Goal: Find specific page/section: Find specific page/section

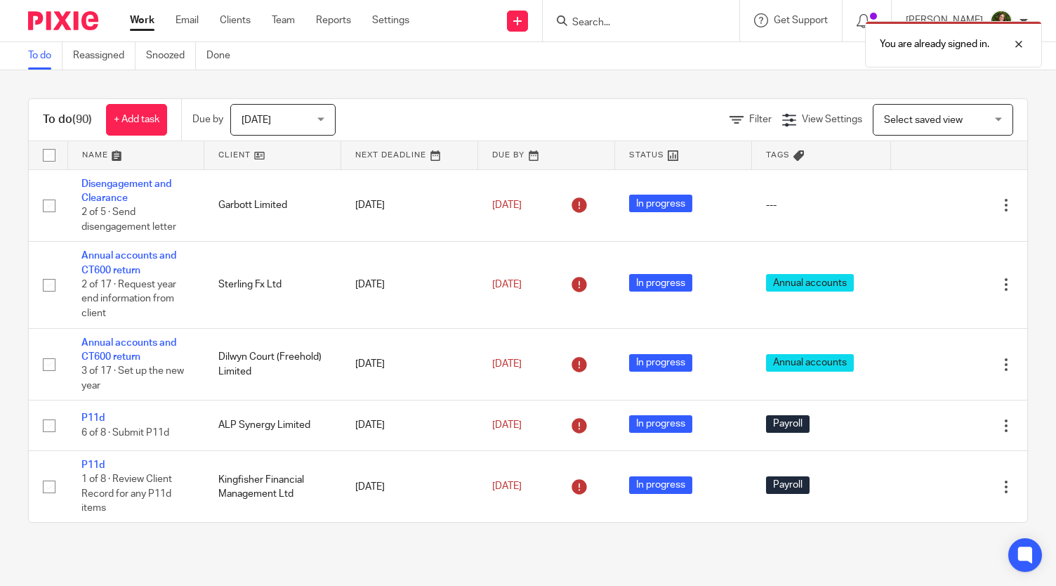
click at [612, 12] on form at bounding box center [646, 21] width 150 height 18
click at [605, 22] on div "You are already signed in." at bounding box center [785, 40] width 514 height 53
click at [591, 19] on div "You are already signed in." at bounding box center [785, 40] width 514 height 53
click at [1021, 55] on div "You are already signed in." at bounding box center [953, 44] width 177 height 46
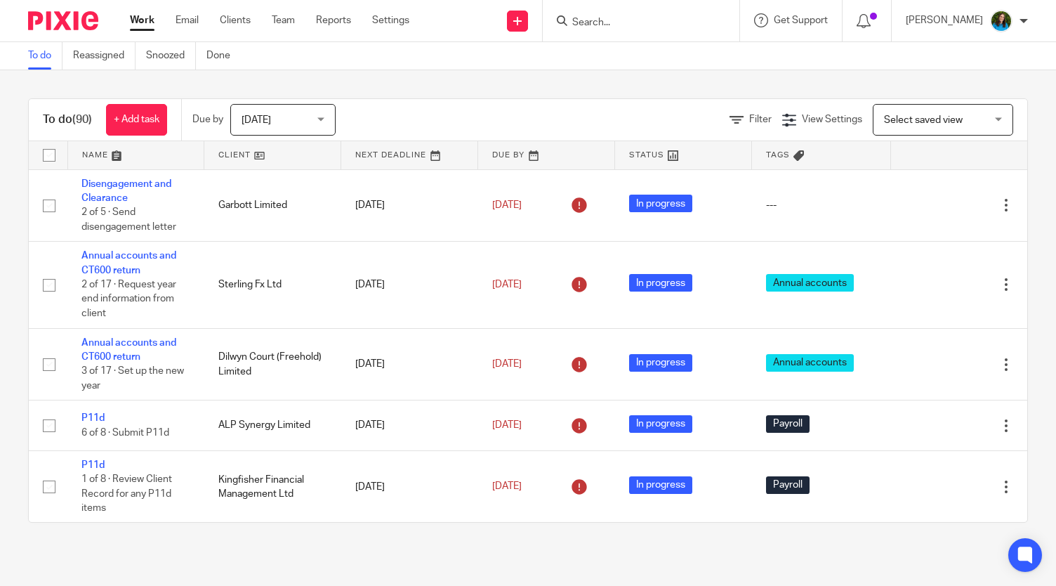
click at [598, 29] on form at bounding box center [646, 21] width 150 height 18
click at [593, 26] on input "Search" at bounding box center [634, 23] width 126 height 13
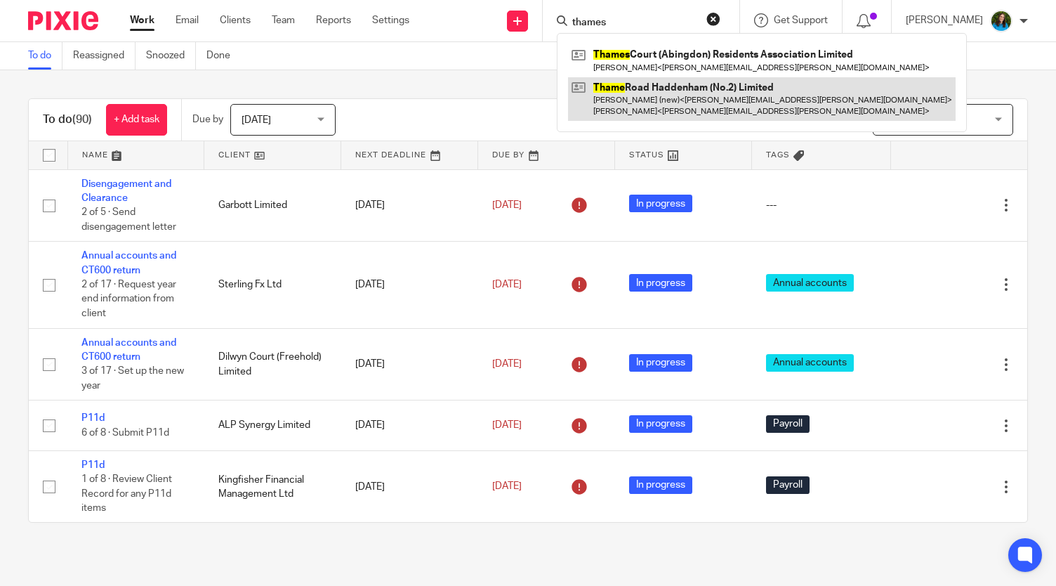
type input "thames"
click at [623, 112] on link at bounding box center [762, 99] width 388 height 44
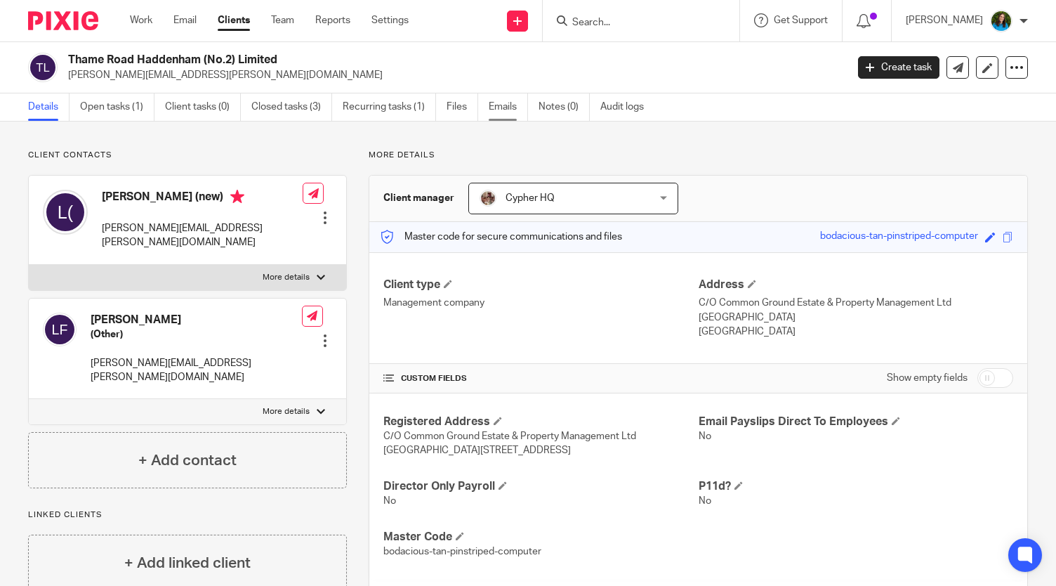
click at [496, 105] on link "Emails" at bounding box center [508, 106] width 39 height 27
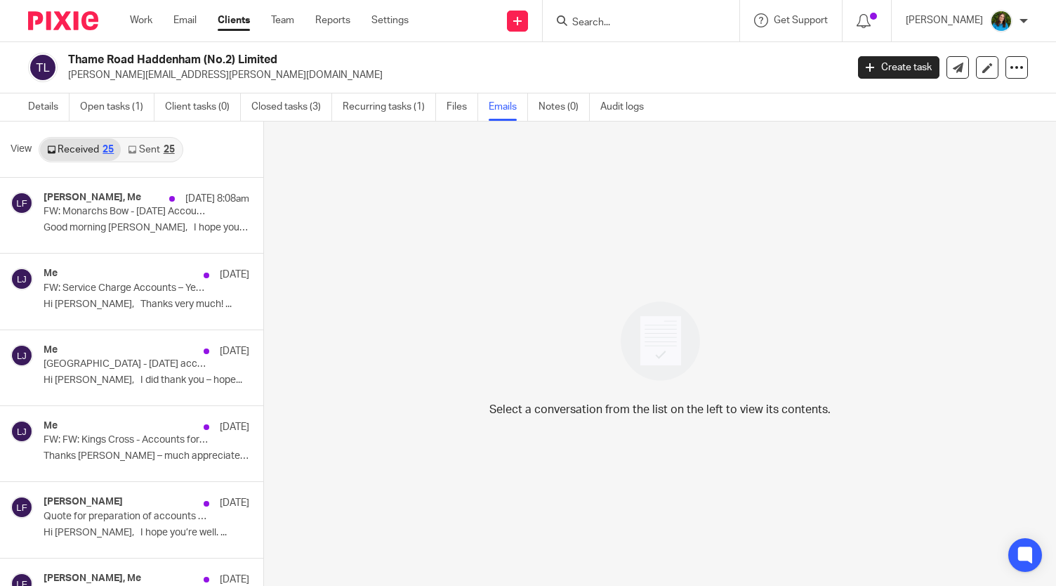
click at [140, 137] on div "Received 25 Sent 25" at bounding box center [111, 149] width 145 height 25
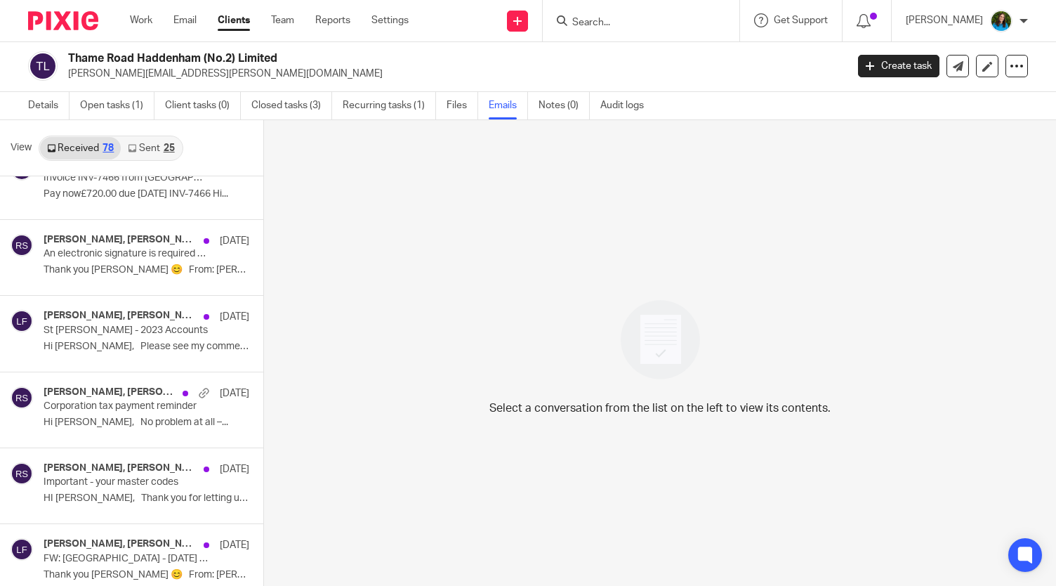
scroll to position [5507, 0]
